Goal: Information Seeking & Learning: Learn about a topic

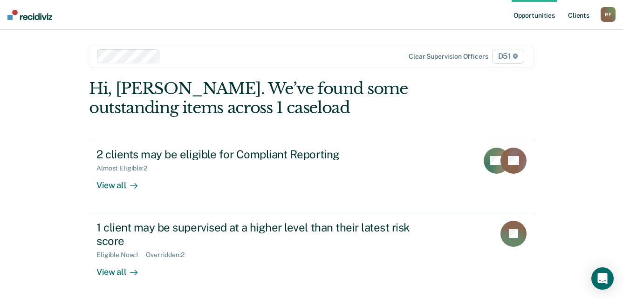
click at [574, 15] on link "Client s" at bounding box center [578, 15] width 25 height 30
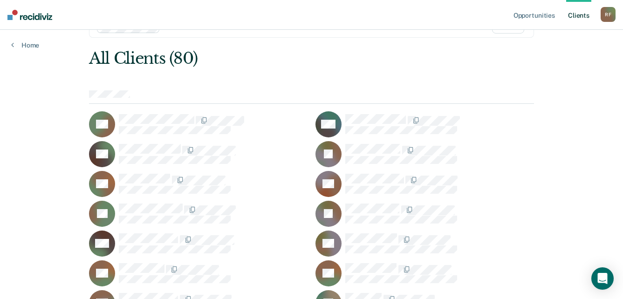
scroll to position [47, 0]
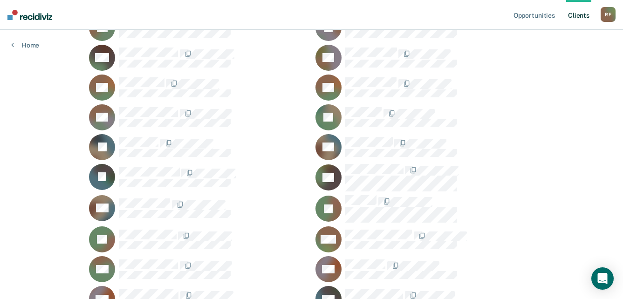
scroll to position [233, 0]
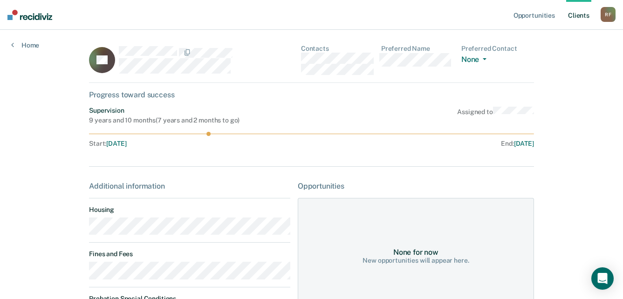
scroll to position [47, 0]
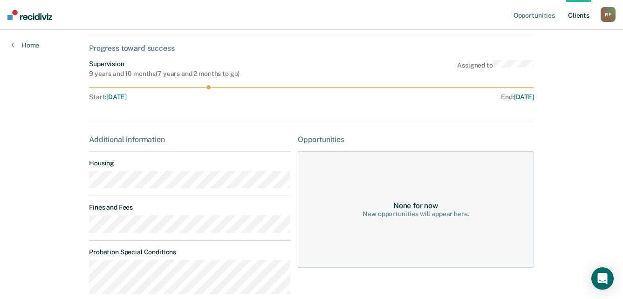
click at [82, 183] on main "AF Contacts Preferred Name Preferred Contact None Call Text Email None Progress…" at bounding box center [311, 173] width 467 height 380
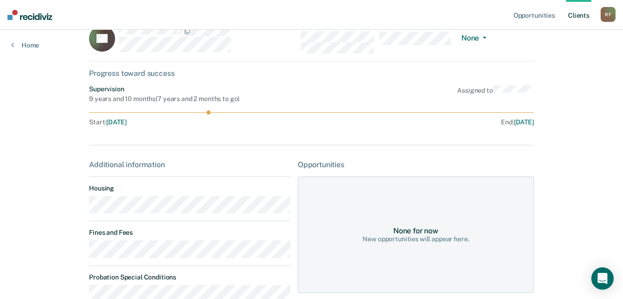
scroll to position [0, 0]
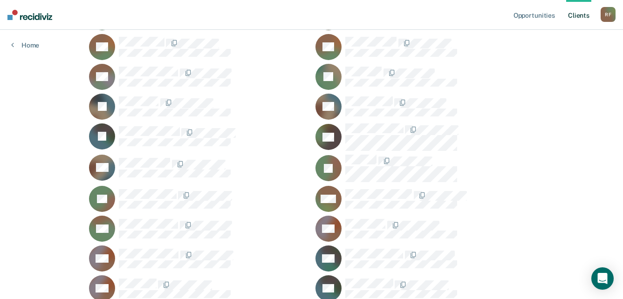
scroll to position [279, 0]
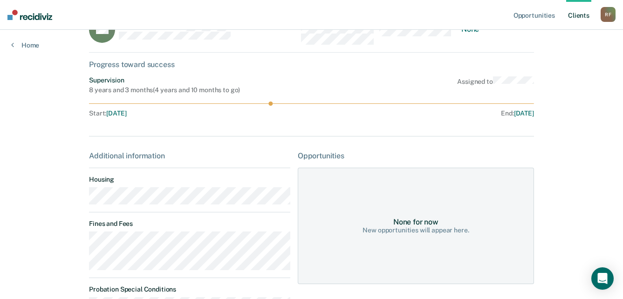
scroll to position [47, 0]
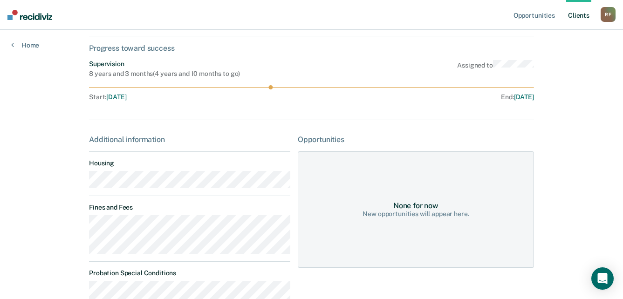
click at [85, 187] on main "BH Contacts Preferred Name Preferred Contact None Call Text Email None Progress…" at bounding box center [311, 231] width 467 height 497
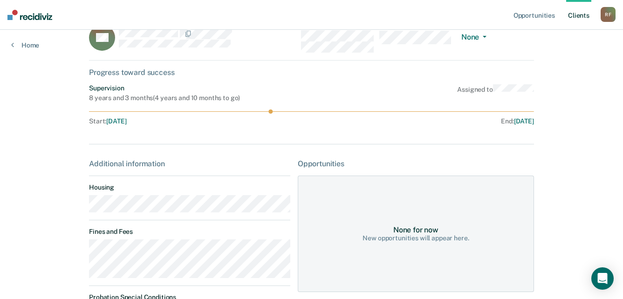
scroll to position [0, 0]
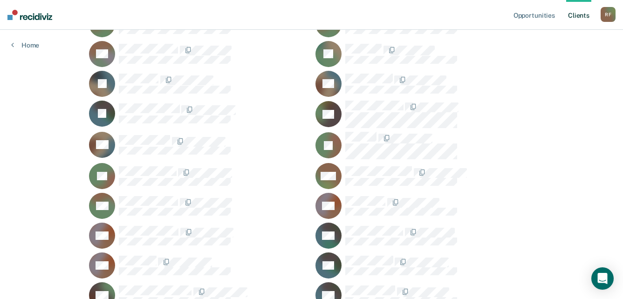
scroll to position [326, 0]
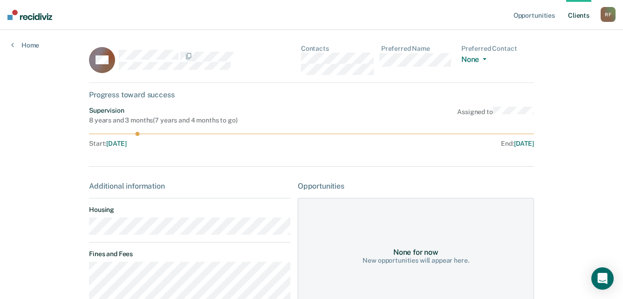
click at [75, 234] on div "Opportunities Client s [PERSON_NAME] R F Profile How it works Log Out Home AH C…" at bounding box center [311, 222] width 623 height 445
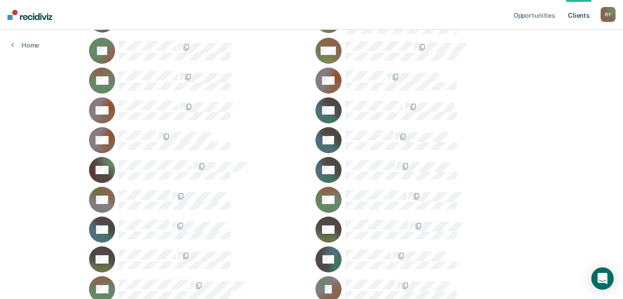
scroll to position [419, 0]
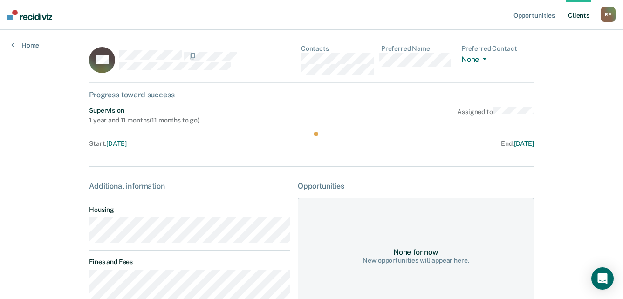
click at [78, 232] on main "KH Contacts Preferred Name Preferred Contact None Call Text Email None Progress…" at bounding box center [311, 220] width 467 height 381
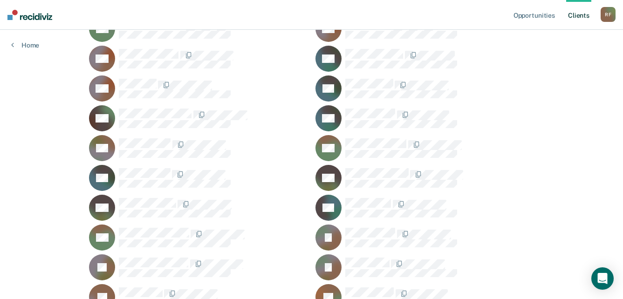
scroll to position [512, 0]
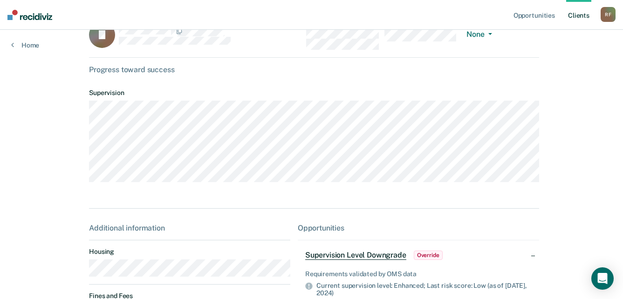
scroll to position [47, 0]
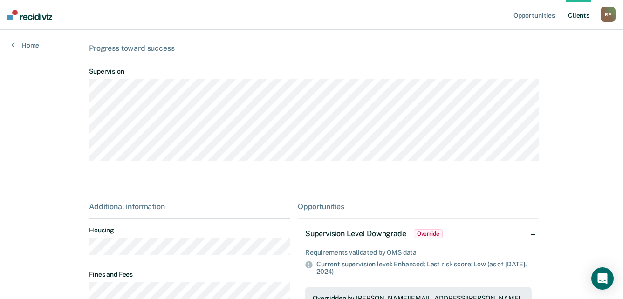
click at [85, 256] on main "JJ Contacts Preferred Name Preferred Contact None Call Text Email None Progress…" at bounding box center [311, 203] width 467 height 441
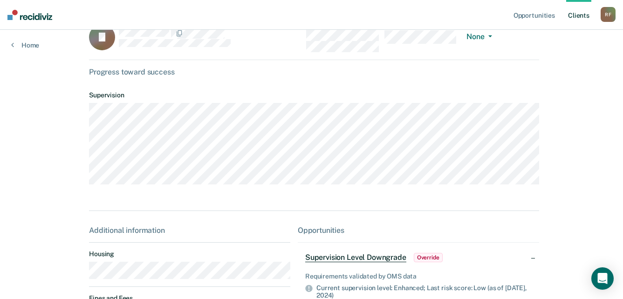
scroll to position [0, 0]
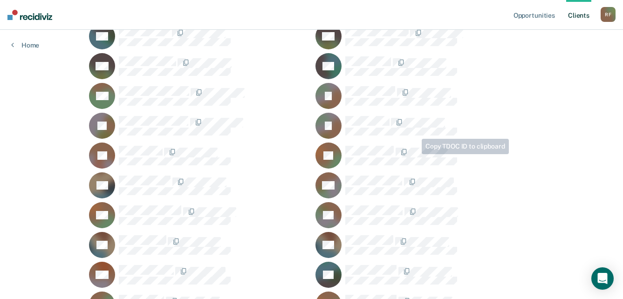
scroll to position [652, 0]
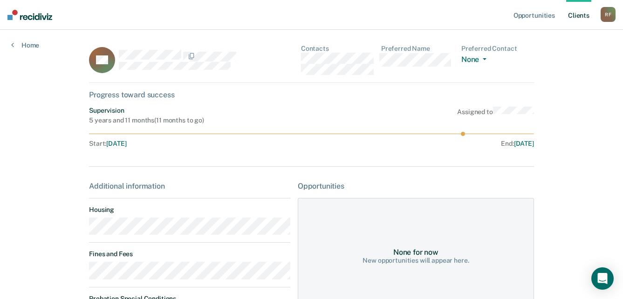
click at [86, 233] on main "BK Contacts Preferred Name Preferred Contact None Call Text Email None Progress…" at bounding box center [311, 248] width 467 height 437
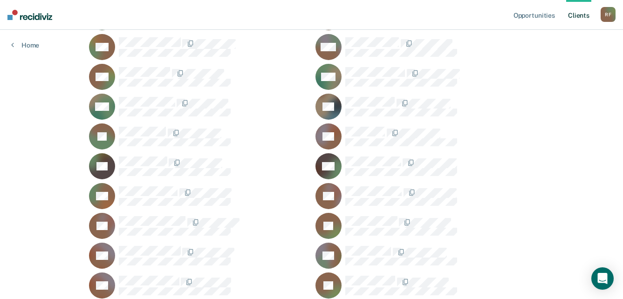
scroll to position [931, 0]
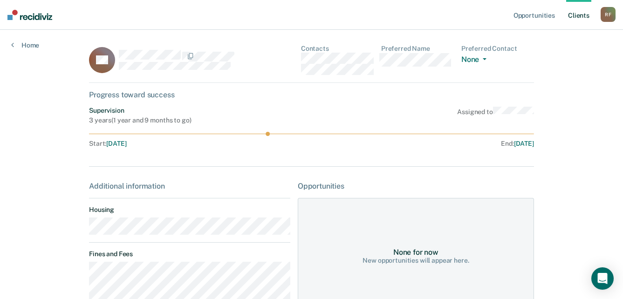
click at [79, 230] on main "DS Contacts Preferred Name Preferred Contact None Call Text Email None Progress…" at bounding box center [311, 217] width 467 height 374
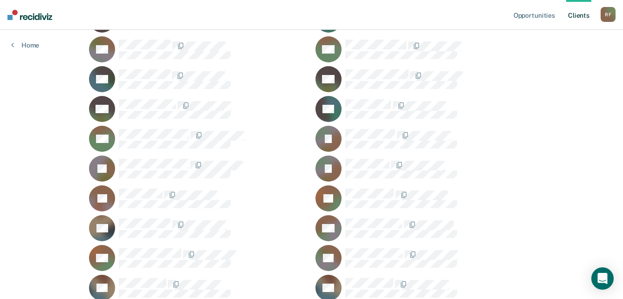
scroll to position [559, 0]
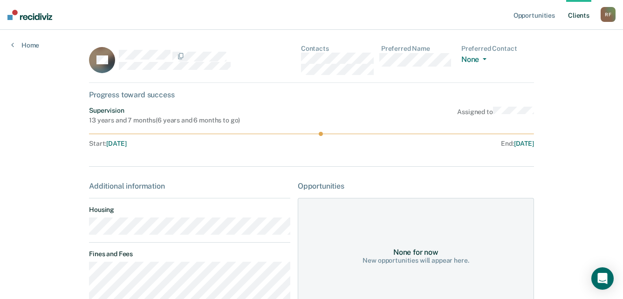
click at [82, 230] on main "PK Contacts Preferred Name Preferred Contact None Call Text Email None Progress…" at bounding box center [311, 278] width 467 height 497
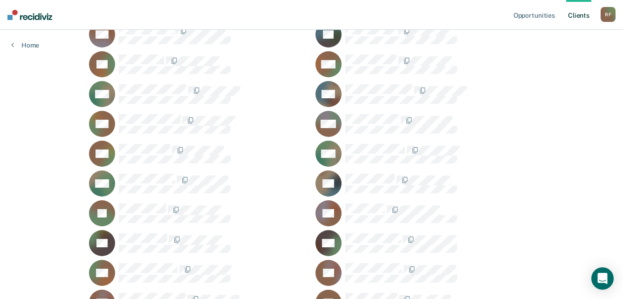
scroll to position [885, 0]
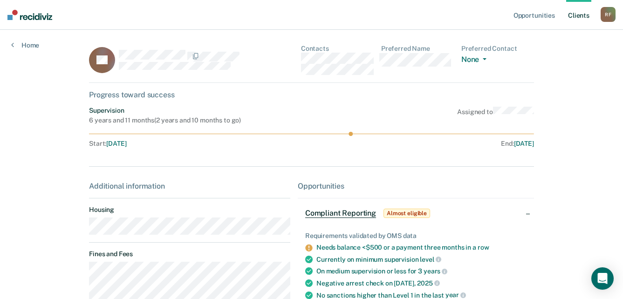
click at [300, 61] on div "TS Contacts Preferred Name Preferred Contact None Call Text Email None" at bounding box center [311, 64] width 445 height 38
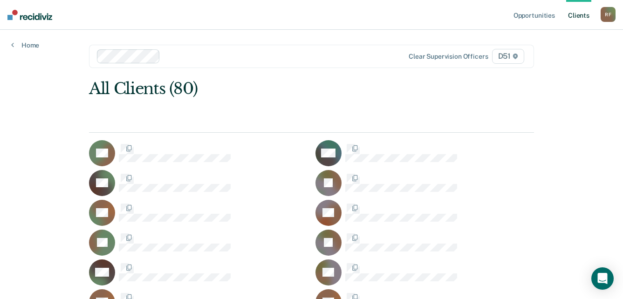
scroll to position [885, 0]
